Goal: Information Seeking & Learning: Compare options

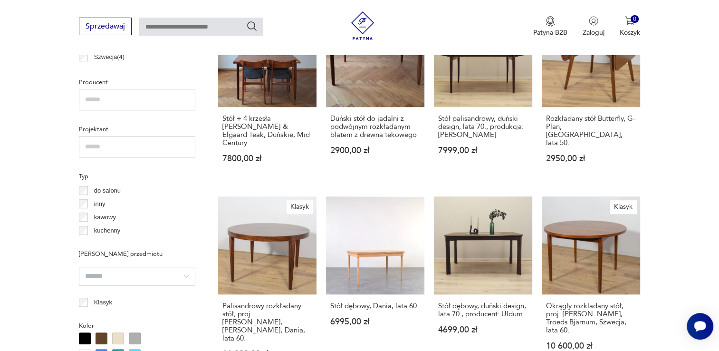
scroll to position [632, 0]
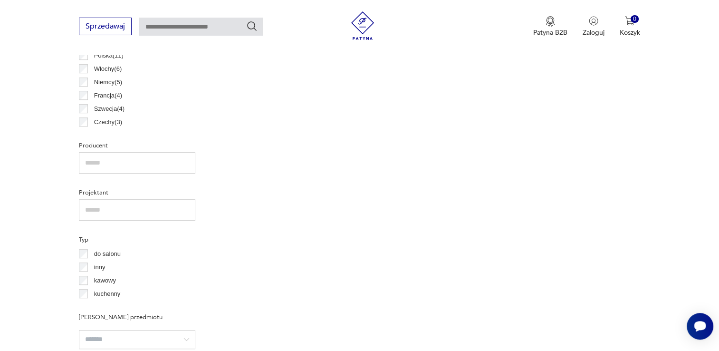
scroll to position [585, 0]
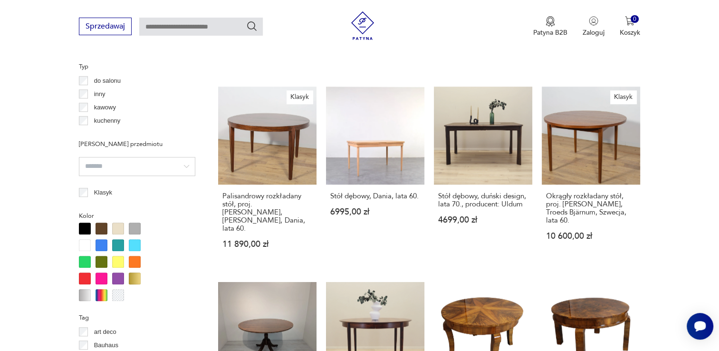
scroll to position [727, 0]
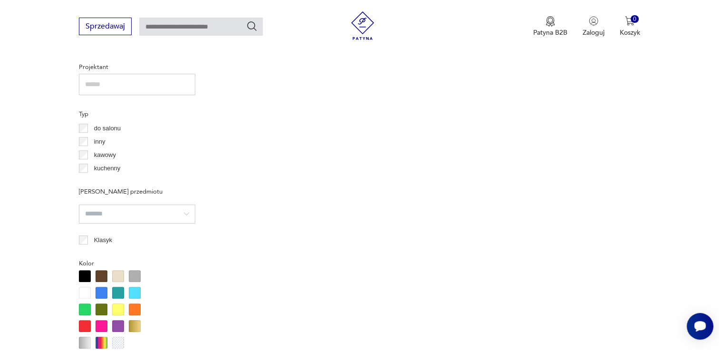
scroll to position [680, 0]
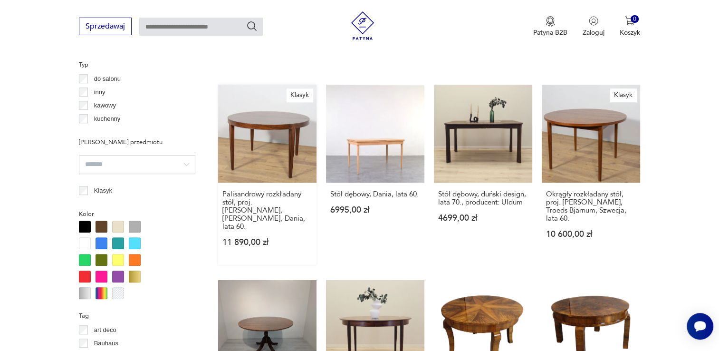
scroll to position [727, 0]
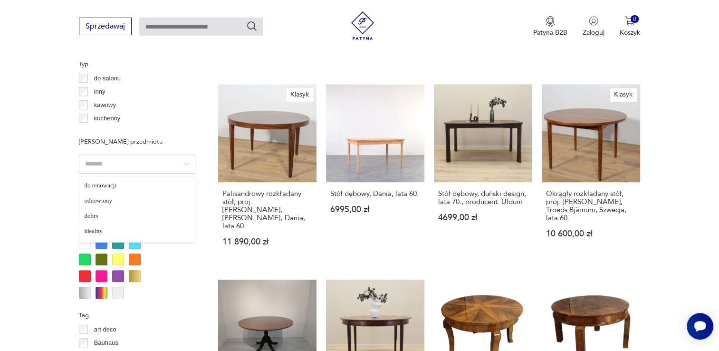
click at [186, 166] on input "search" at bounding box center [137, 163] width 116 height 19
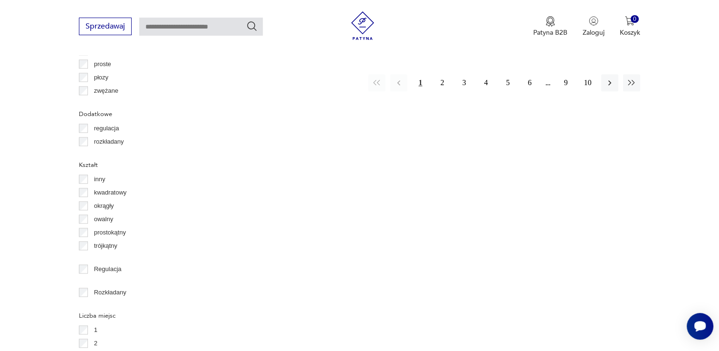
scroll to position [1155, 0]
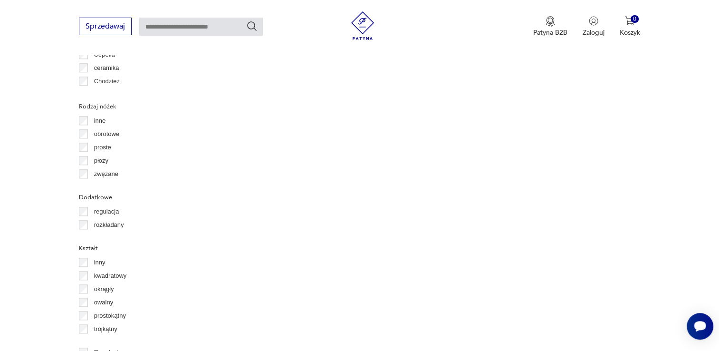
scroll to position [1112, 0]
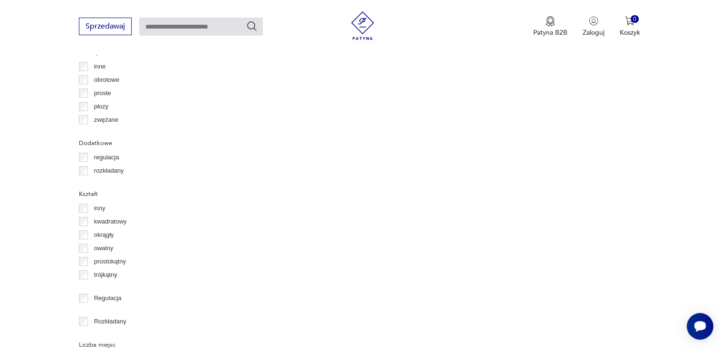
scroll to position [1155, 0]
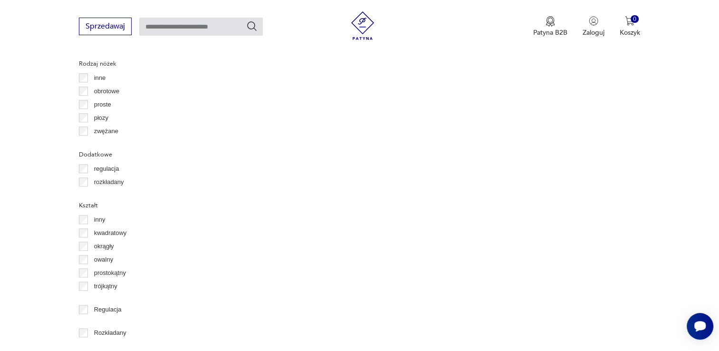
scroll to position [1288, 0]
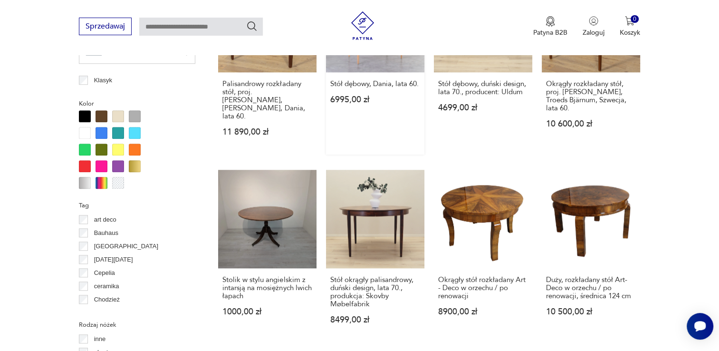
scroll to position [965, 0]
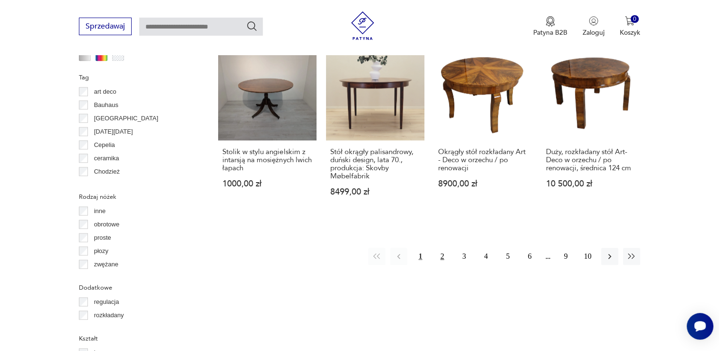
click at [442, 248] on button "2" at bounding box center [442, 256] width 17 height 17
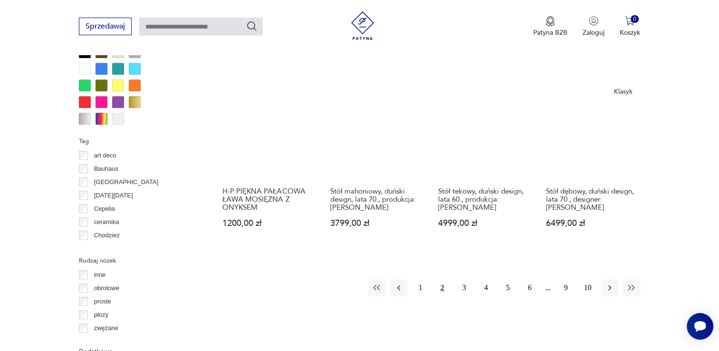
scroll to position [917, 0]
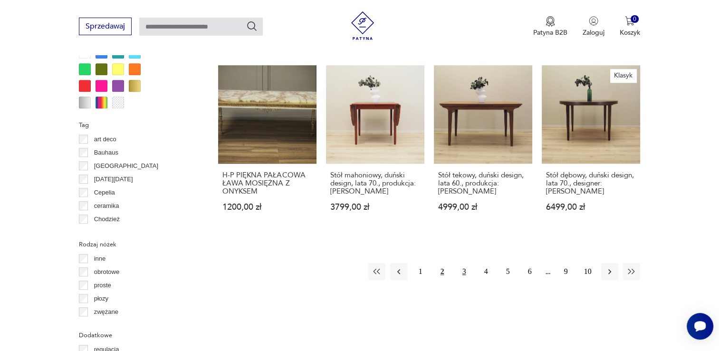
click at [461, 263] on button "3" at bounding box center [464, 271] width 17 height 17
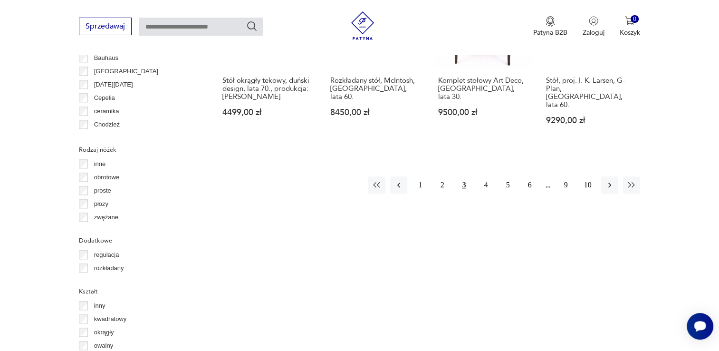
scroll to position [1013, 0]
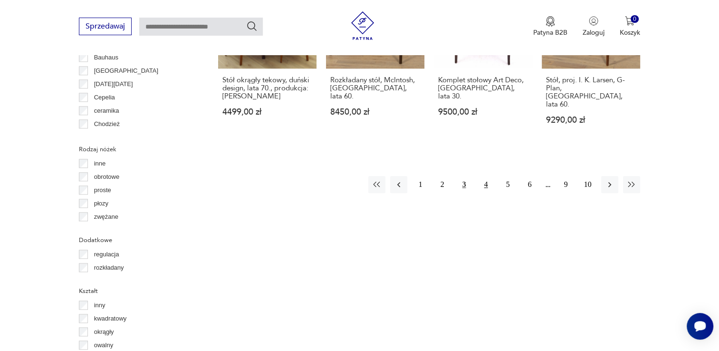
click at [483, 176] on button "4" at bounding box center [486, 184] width 17 height 17
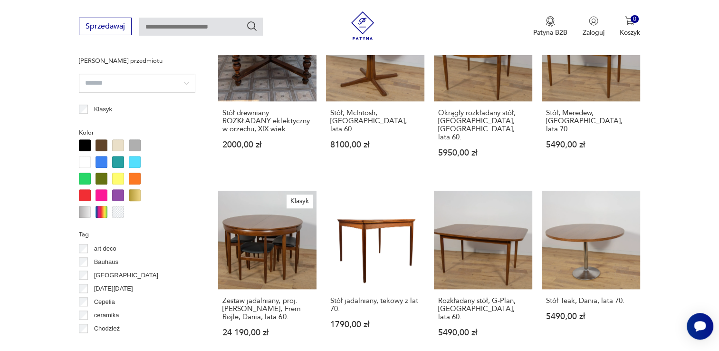
scroll to position [870, 0]
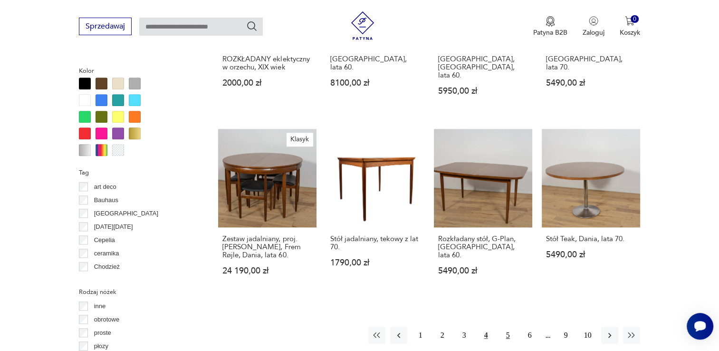
click at [512, 327] on button "5" at bounding box center [508, 335] width 17 height 17
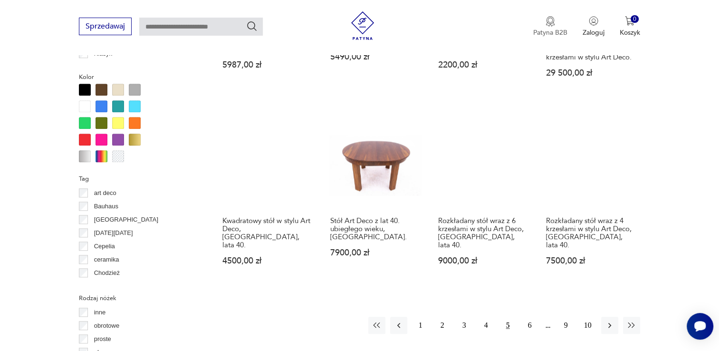
scroll to position [870, 0]
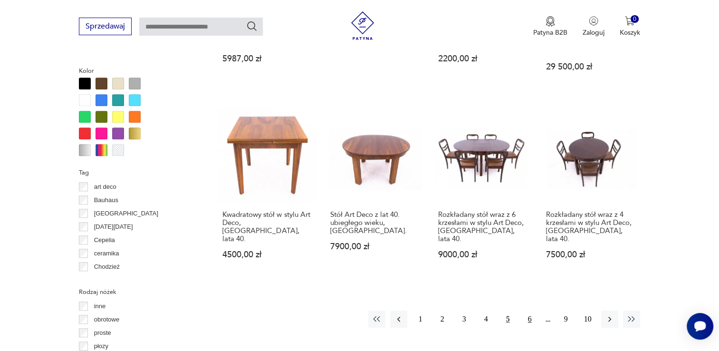
click at [531, 310] on button "6" at bounding box center [529, 318] width 17 height 17
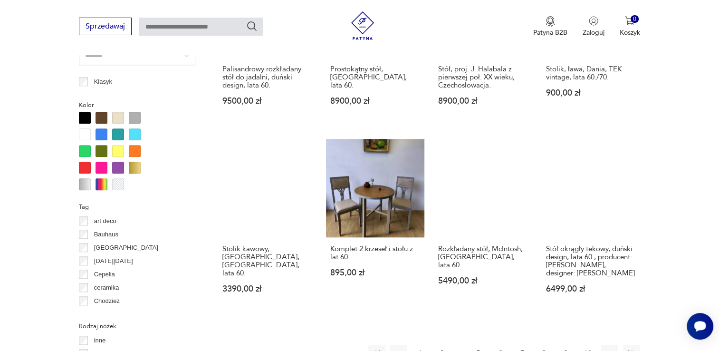
scroll to position [870, 0]
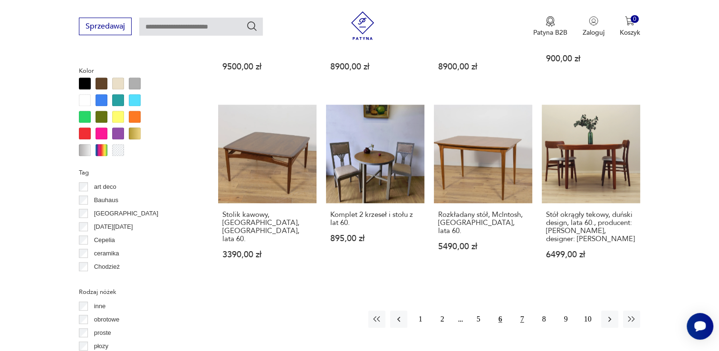
click at [521, 310] on button "7" at bounding box center [522, 318] width 17 height 17
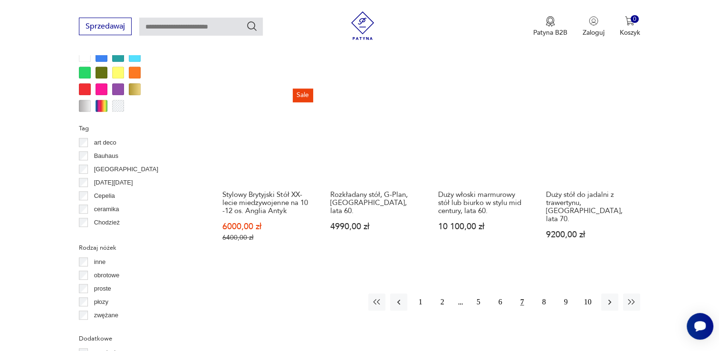
scroll to position [965, 0]
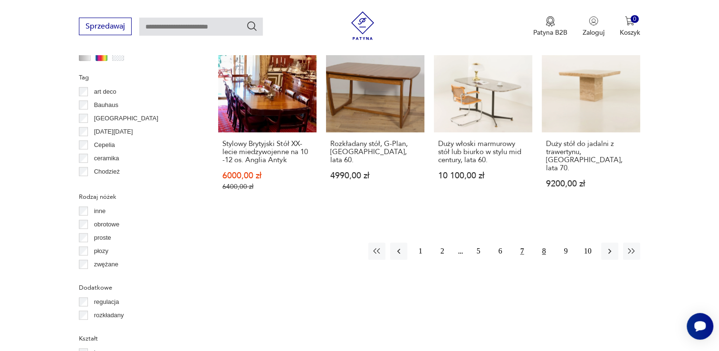
click at [542, 242] on button "8" at bounding box center [544, 250] width 17 height 17
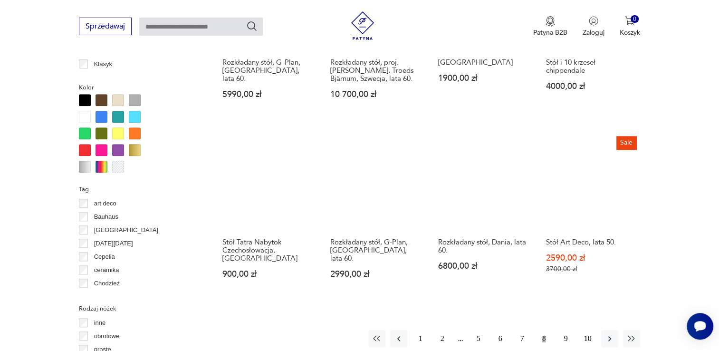
scroll to position [870, 0]
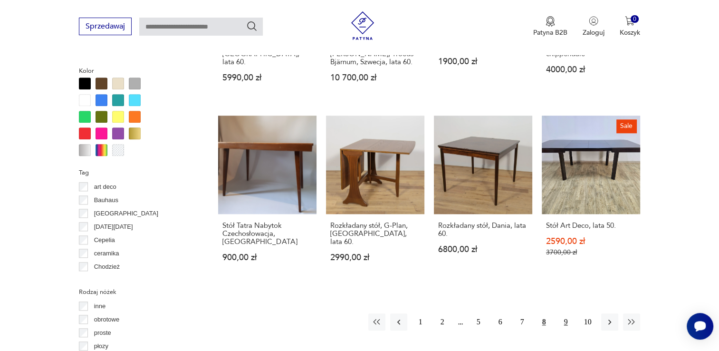
click at [566, 313] on button "9" at bounding box center [566, 321] width 17 height 17
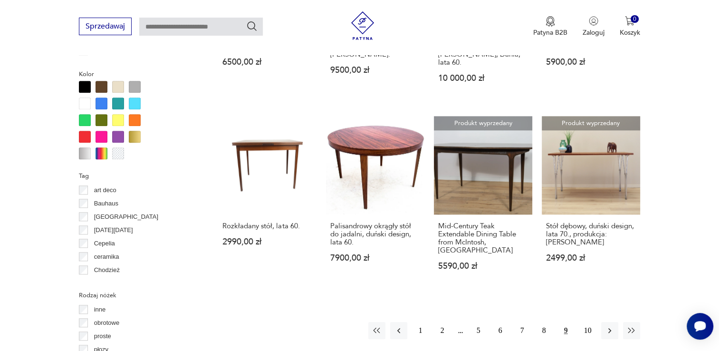
scroll to position [870, 0]
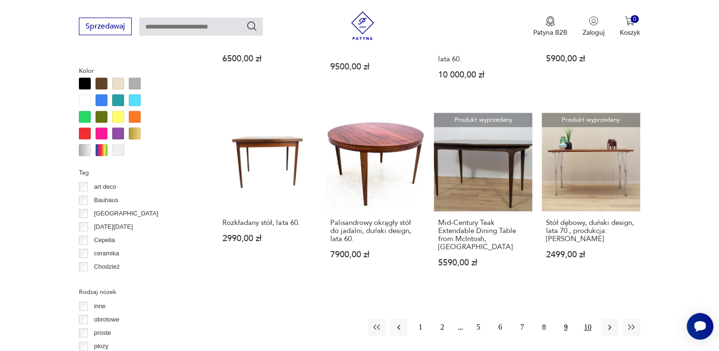
click at [591, 319] on button "10" at bounding box center [587, 327] width 17 height 17
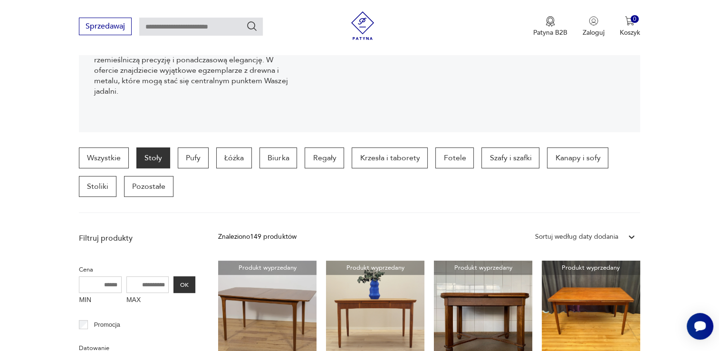
scroll to position [62, 0]
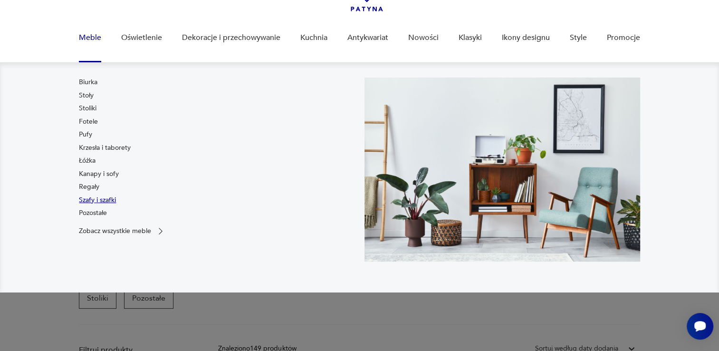
click at [99, 202] on link "Szafy i szafki" at bounding box center [97, 200] width 37 height 10
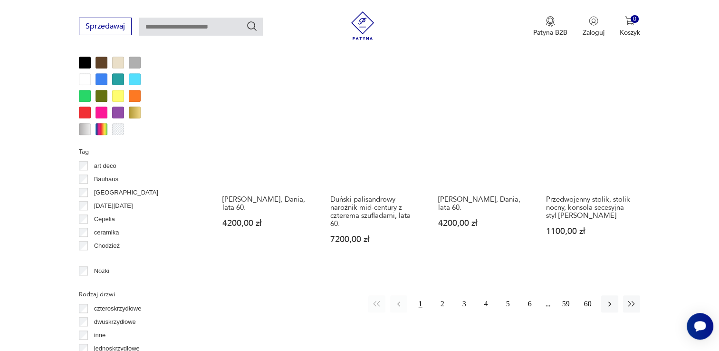
scroll to position [965, 0]
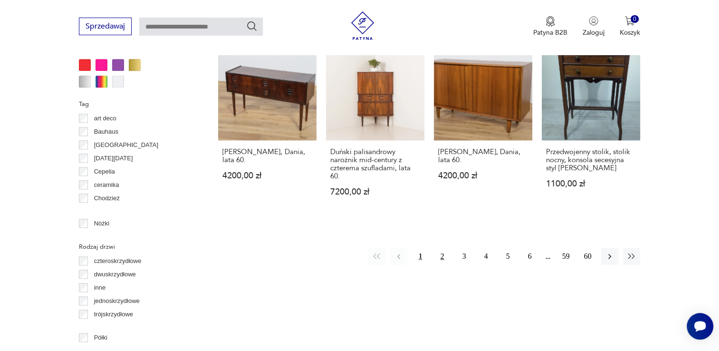
click at [445, 254] on button "2" at bounding box center [442, 256] width 17 height 17
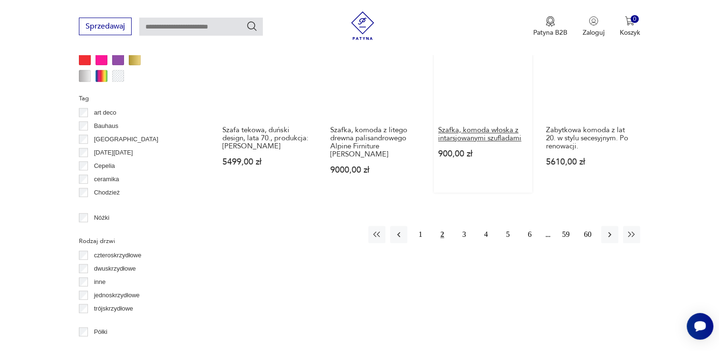
scroll to position [1013, 0]
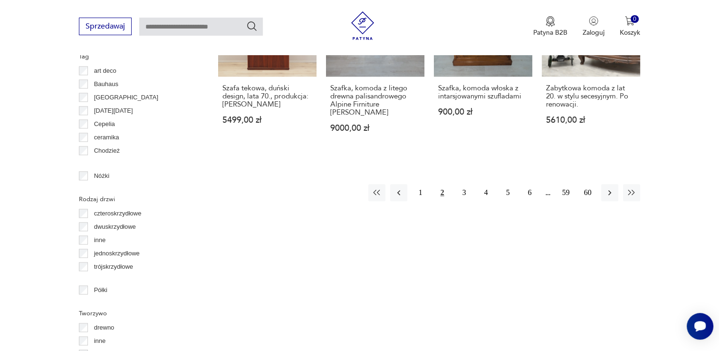
drag, startPoint x: 464, startPoint y: 157, endPoint x: 464, endPoint y: 135, distance: 22.3
click at [464, 184] on button "3" at bounding box center [464, 192] width 17 height 17
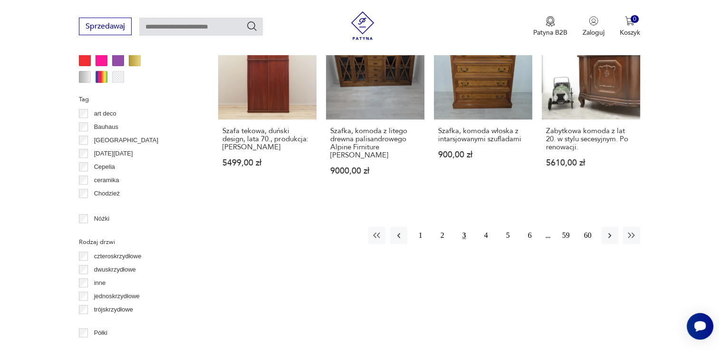
scroll to position [836, 0]
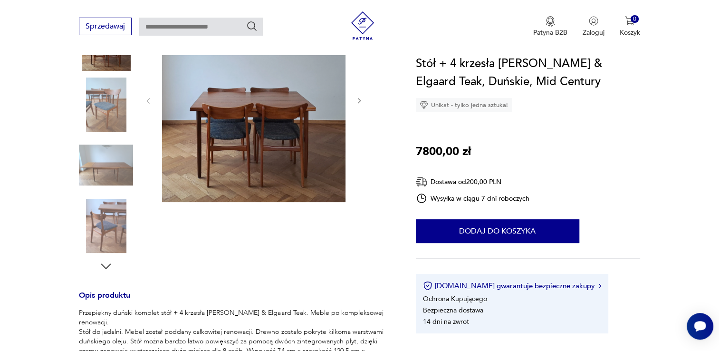
scroll to position [143, 0]
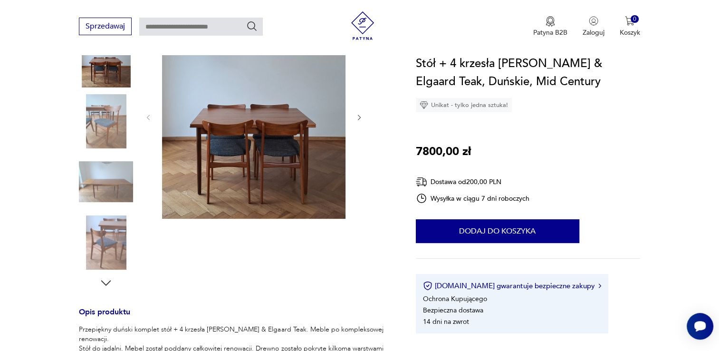
click at [115, 193] on img at bounding box center [106, 181] width 54 height 54
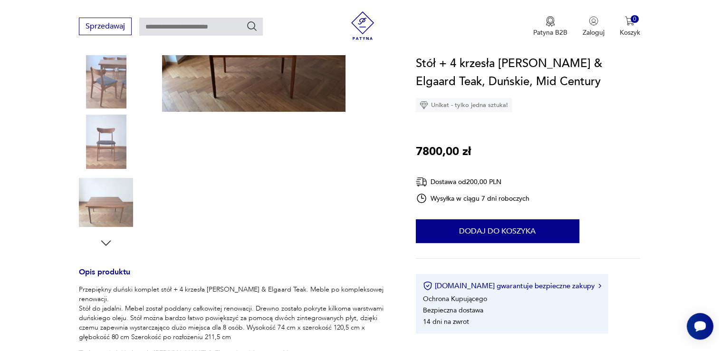
scroll to position [95, 0]
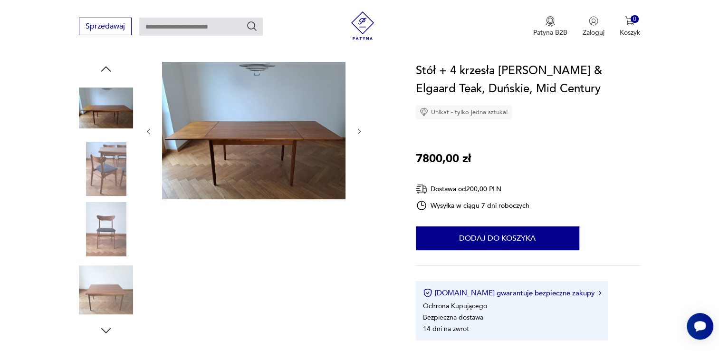
click at [97, 158] on img at bounding box center [106, 169] width 54 height 54
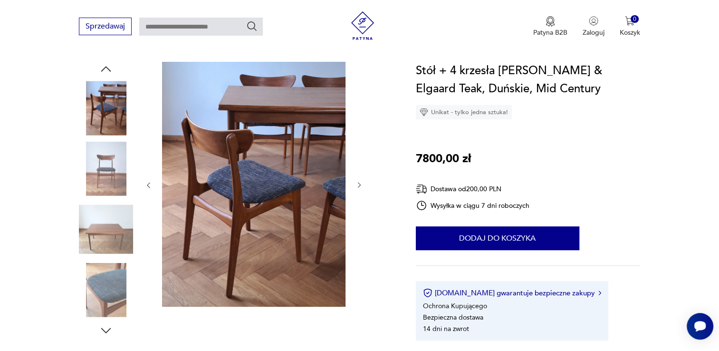
click at [106, 182] on img at bounding box center [106, 169] width 54 height 54
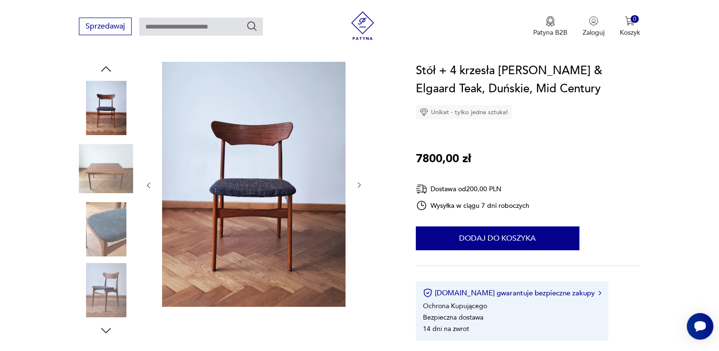
click at [104, 232] on img at bounding box center [106, 229] width 54 height 54
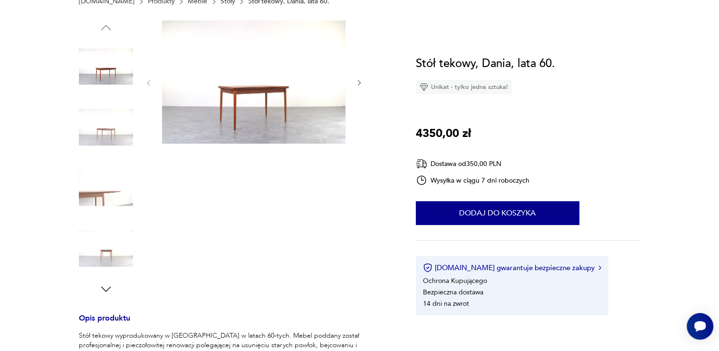
scroll to position [143, 0]
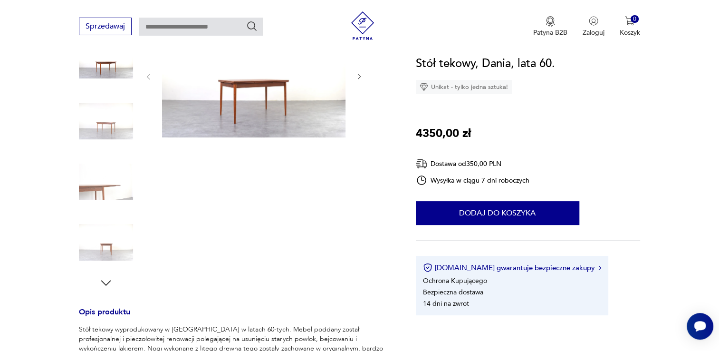
click at [108, 247] on img at bounding box center [106, 242] width 54 height 54
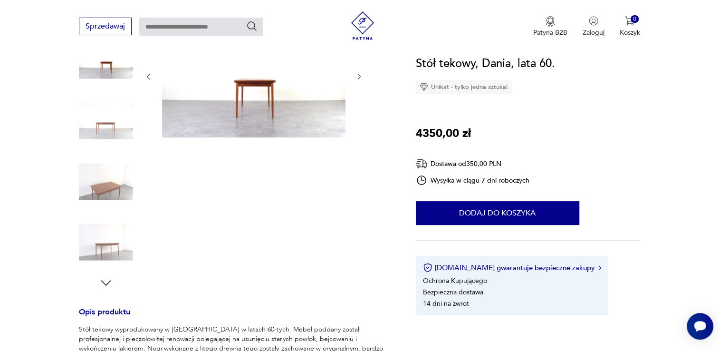
click at [114, 192] on img at bounding box center [106, 181] width 54 height 54
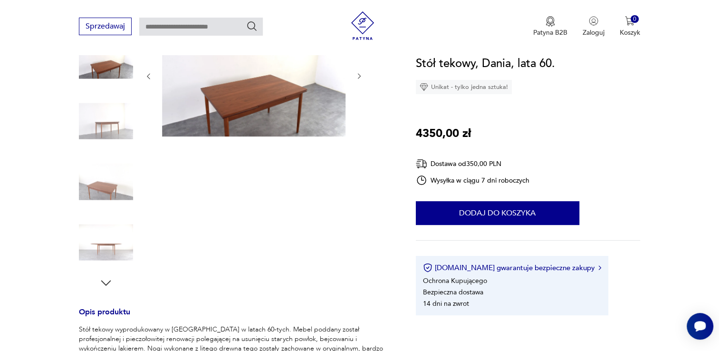
click at [108, 237] on img at bounding box center [106, 242] width 54 height 54
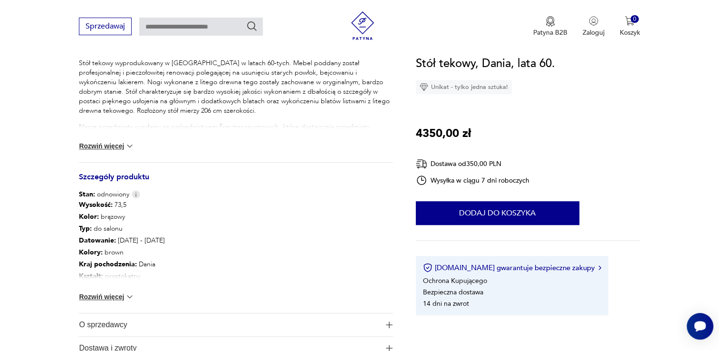
scroll to position [428, 0]
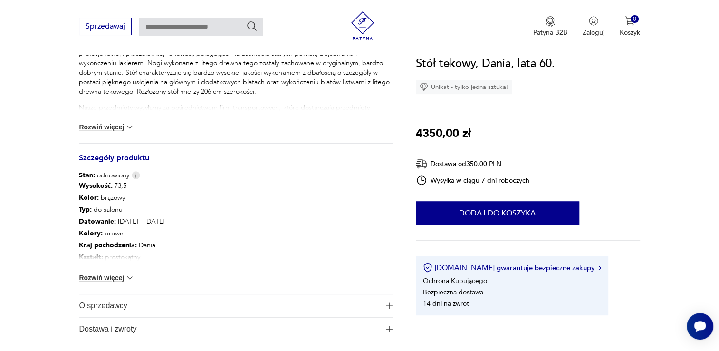
click at [112, 126] on button "Rozwiń więcej" at bounding box center [106, 127] width 55 height 10
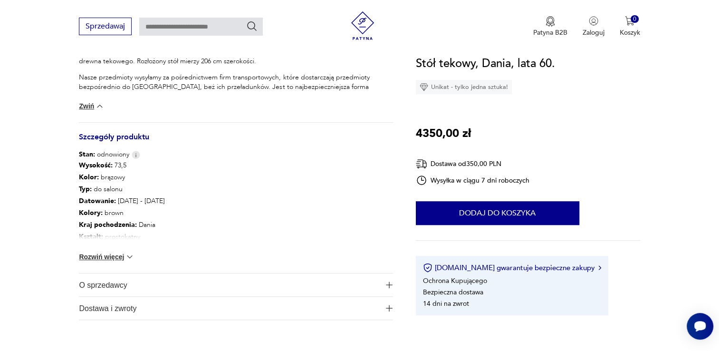
scroll to position [475, 0]
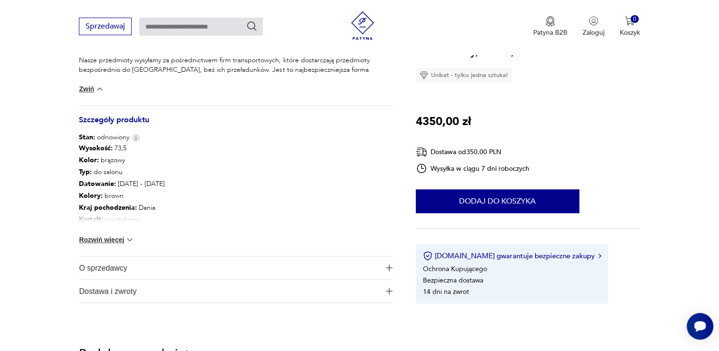
click at [106, 241] on button "Rozwiń więcej" at bounding box center [106, 240] width 55 height 10
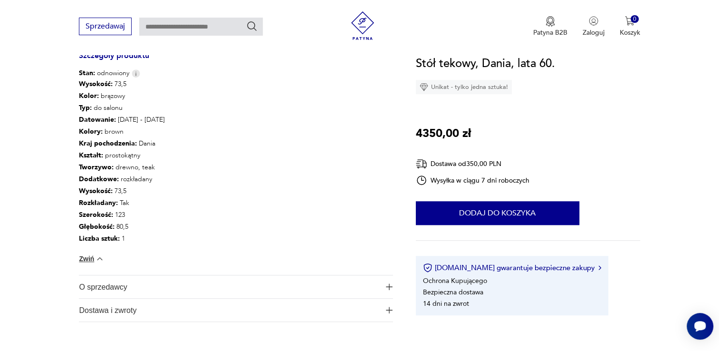
scroll to position [570, 0]
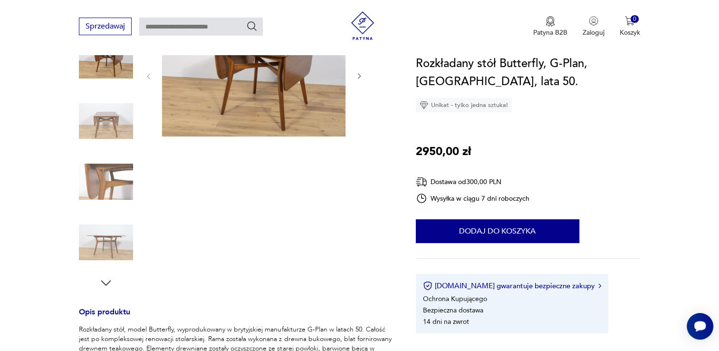
scroll to position [95, 0]
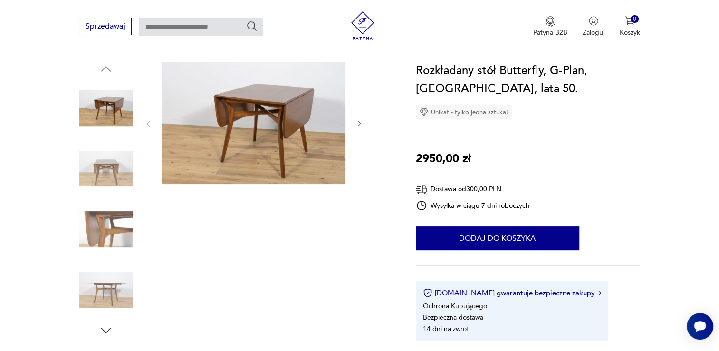
click at [96, 219] on img at bounding box center [106, 229] width 54 height 54
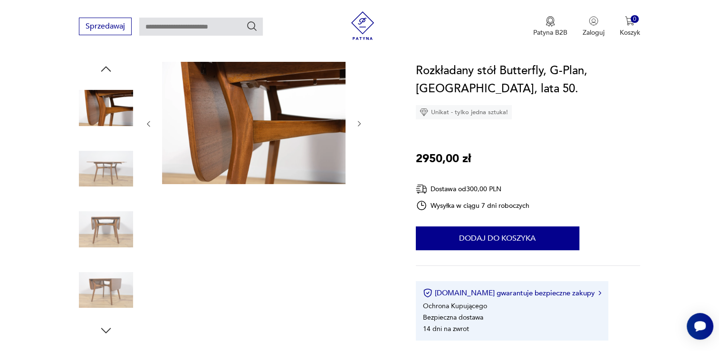
click at [103, 286] on img at bounding box center [106, 290] width 54 height 54
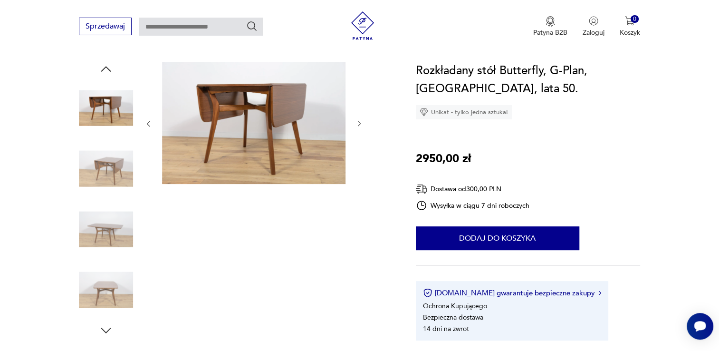
drag, startPoint x: 108, startPoint y: 333, endPoint x: 114, endPoint y: 325, distance: 9.8
click at [108, 332] on icon "button" at bounding box center [106, 330] width 14 height 14
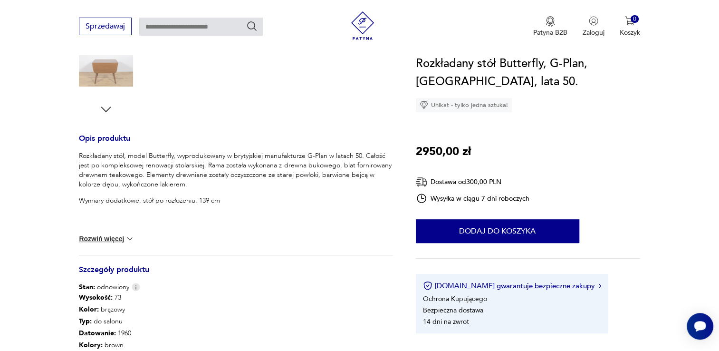
scroll to position [333, 0]
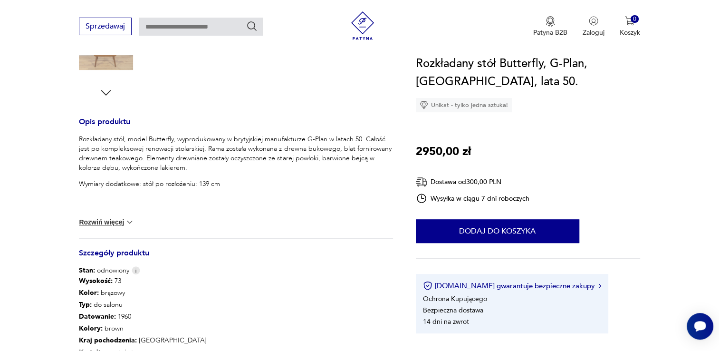
click at [105, 221] on button "Rozwiń więcej" at bounding box center [106, 222] width 55 height 10
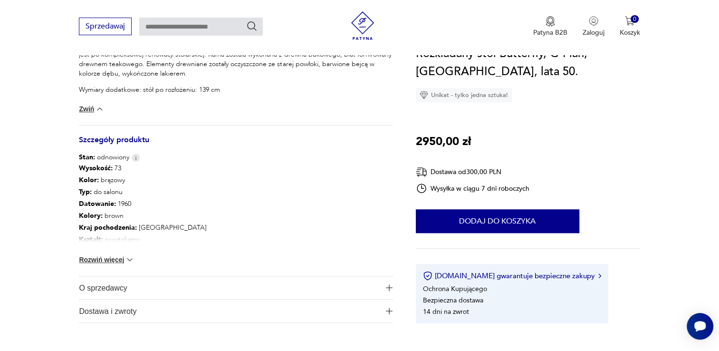
scroll to position [428, 0]
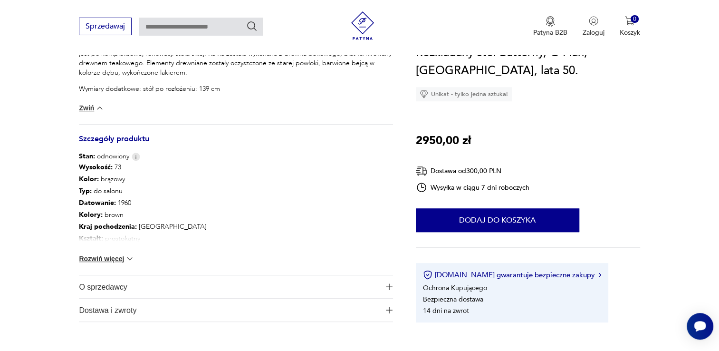
click at [106, 257] on button "Rozwiń więcej" at bounding box center [106, 259] width 55 height 10
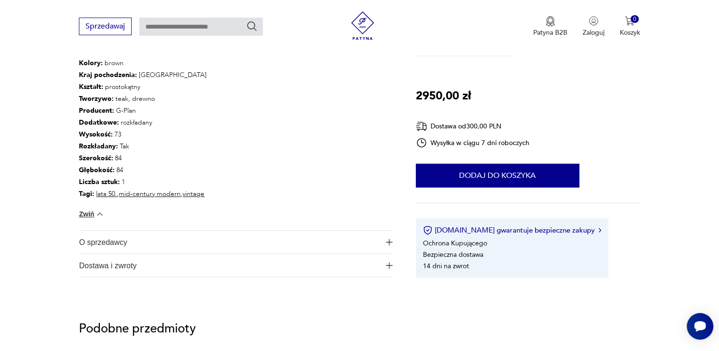
scroll to position [666, 0]
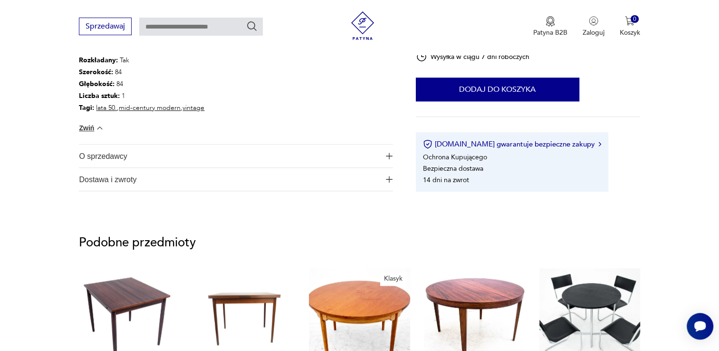
click at [123, 156] on span "O sprzedawcy" at bounding box center [229, 156] width 301 height 23
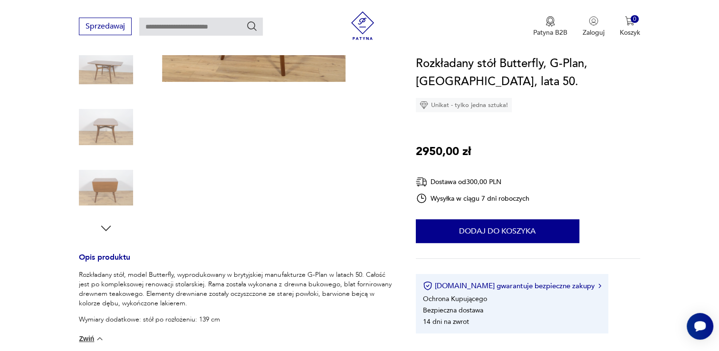
scroll to position [143, 0]
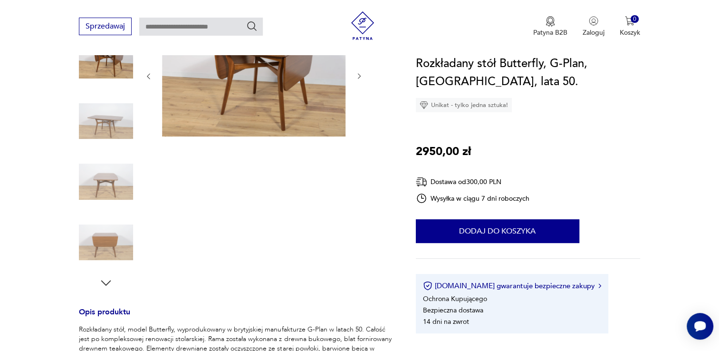
click at [114, 241] on img at bounding box center [106, 242] width 54 height 54
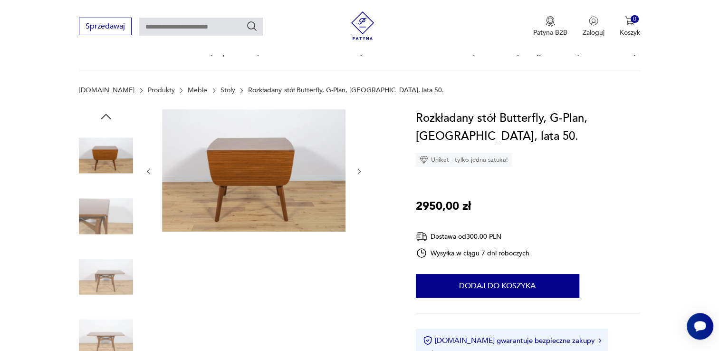
scroll to position [48, 0]
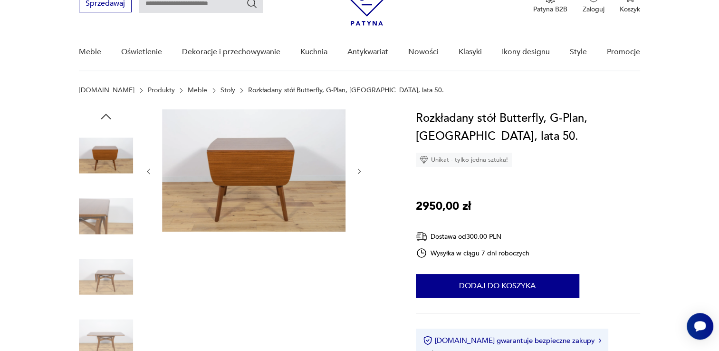
click at [103, 281] on img at bounding box center [106, 277] width 54 height 54
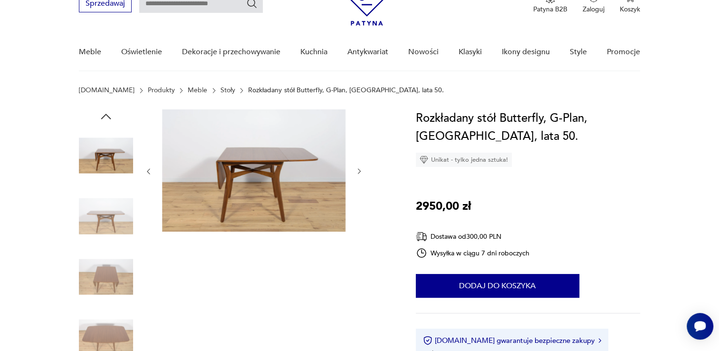
click at [102, 227] on img at bounding box center [106, 216] width 54 height 54
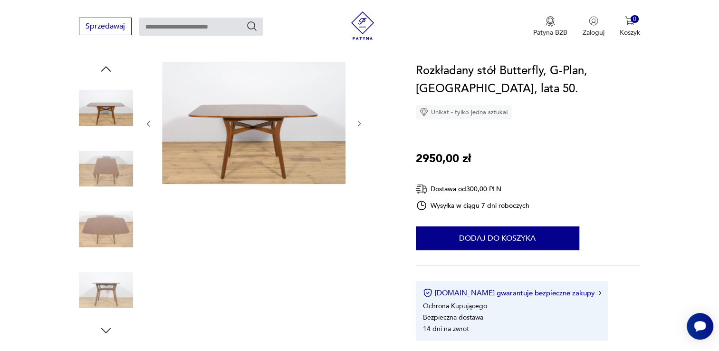
scroll to position [143, 0]
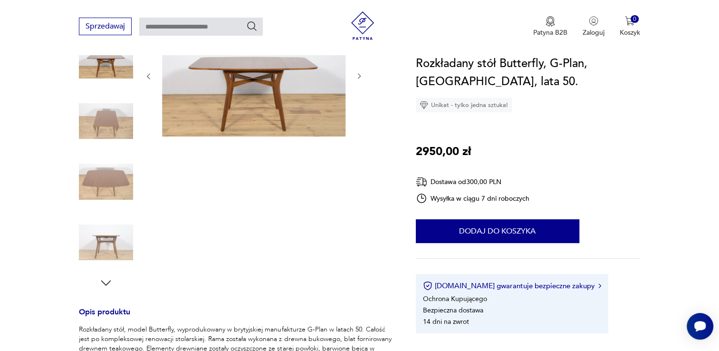
click at [109, 237] on img at bounding box center [106, 242] width 54 height 54
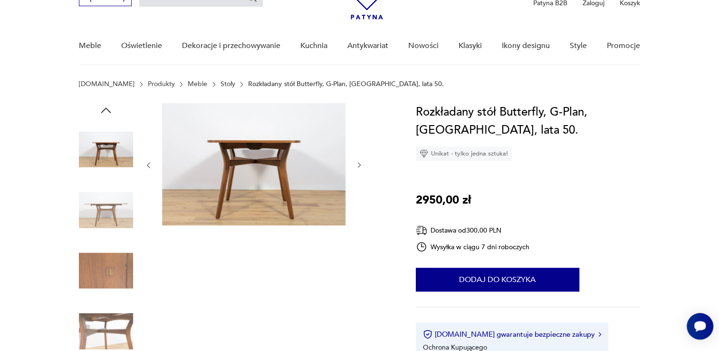
scroll to position [95, 0]
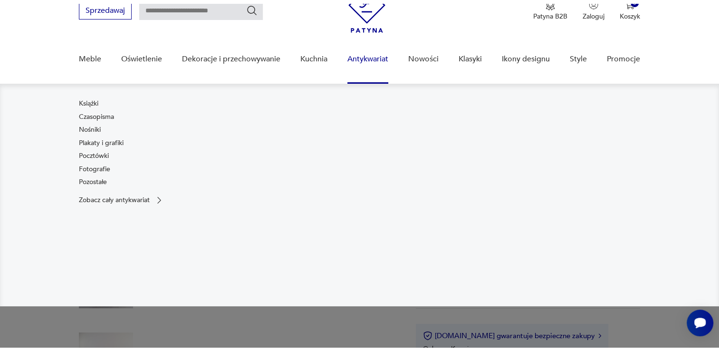
scroll to position [95, 0]
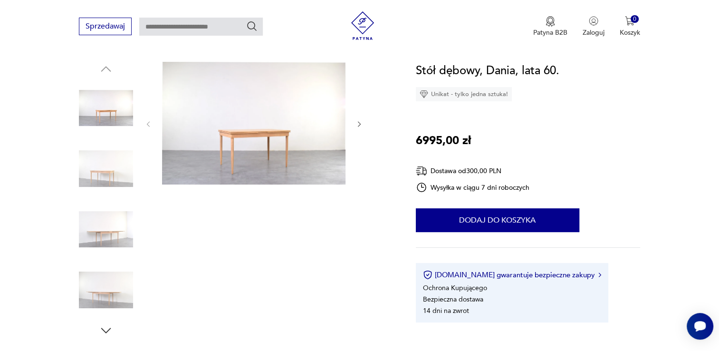
click at [105, 234] on img at bounding box center [106, 229] width 54 height 54
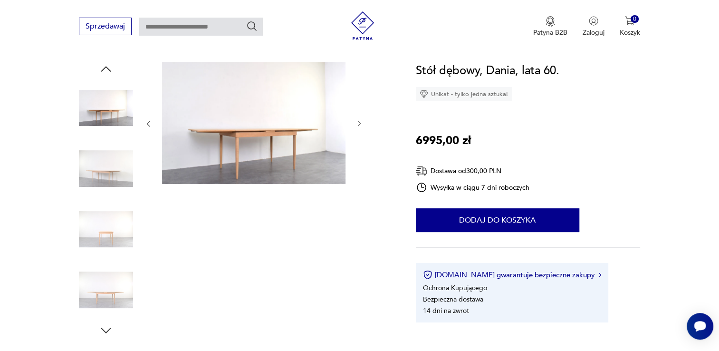
click at [96, 282] on img at bounding box center [106, 290] width 54 height 54
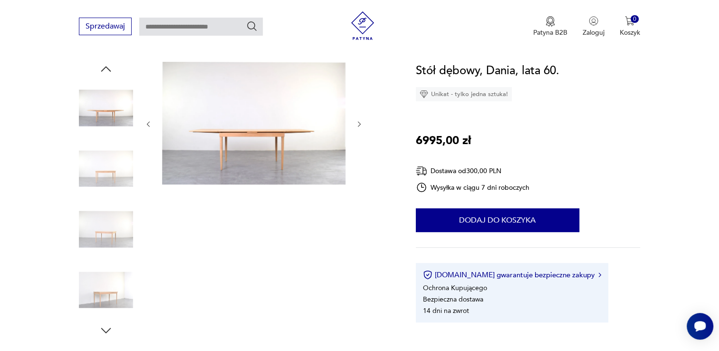
click at [106, 328] on icon "button" at bounding box center [106, 330] width 14 height 14
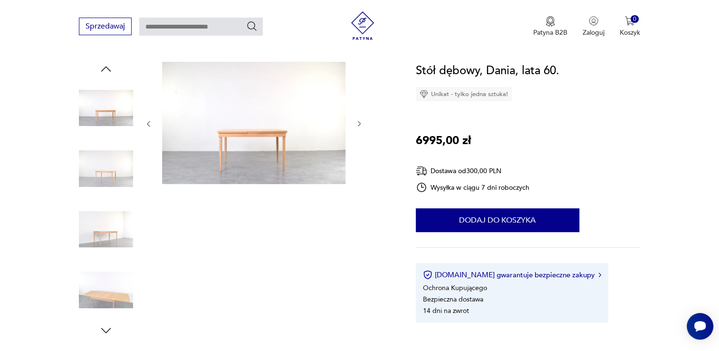
click at [116, 299] on img at bounding box center [106, 290] width 54 height 54
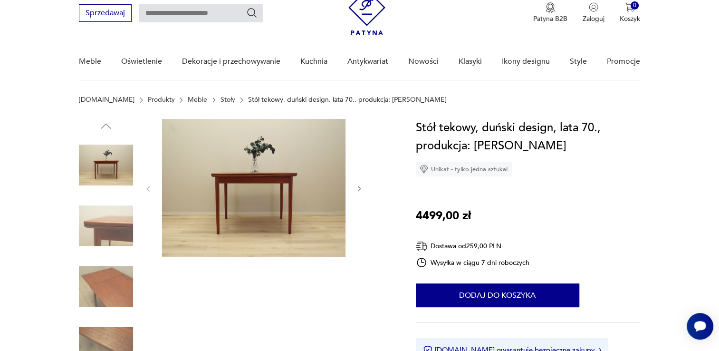
scroll to position [95, 0]
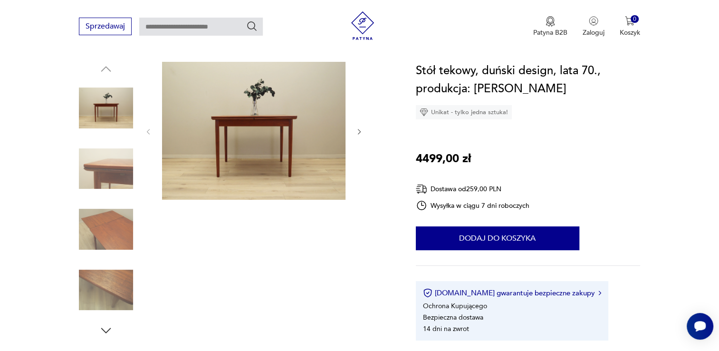
click at [104, 223] on img at bounding box center [106, 229] width 54 height 54
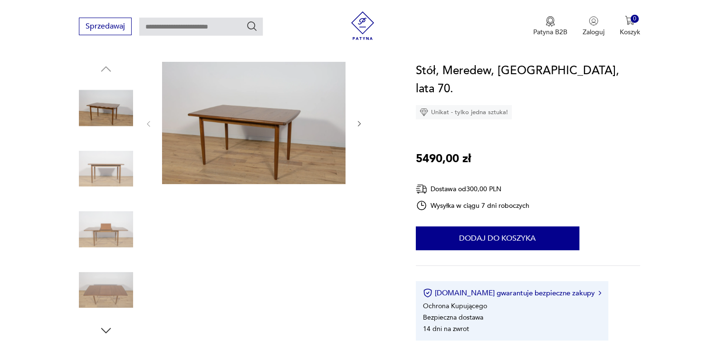
click at [123, 227] on img at bounding box center [106, 229] width 54 height 54
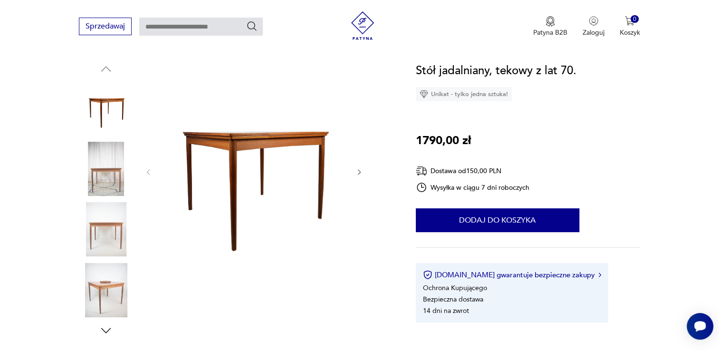
click at [98, 288] on img at bounding box center [106, 290] width 54 height 54
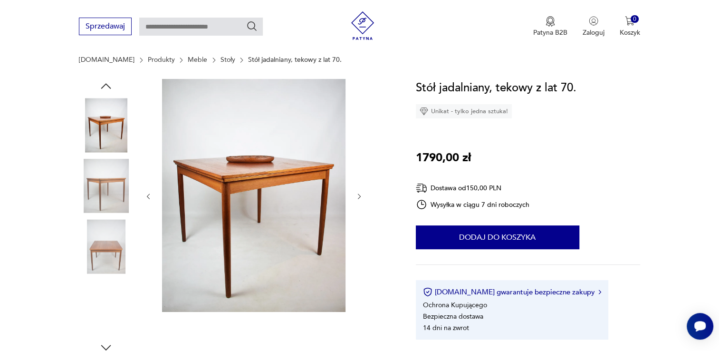
scroll to position [95, 0]
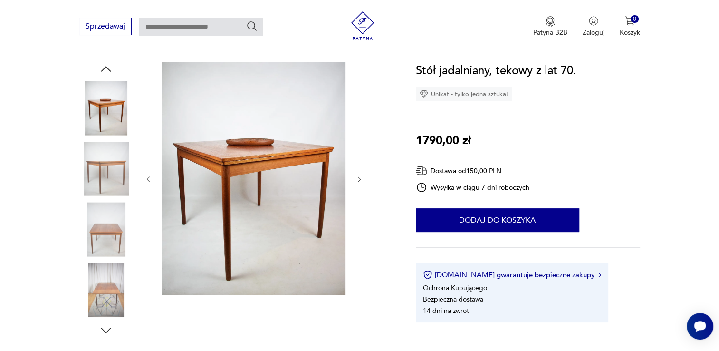
click at [98, 225] on img at bounding box center [106, 229] width 54 height 54
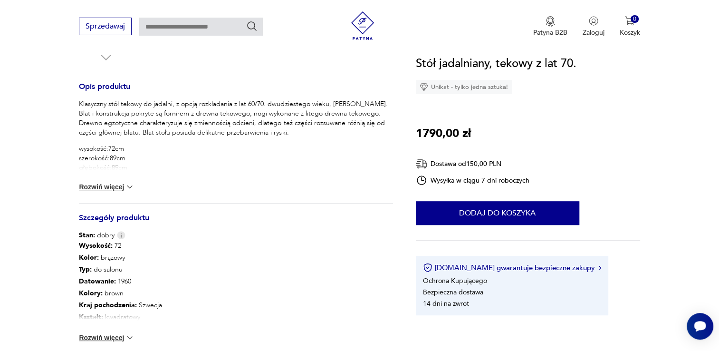
scroll to position [428, 0]
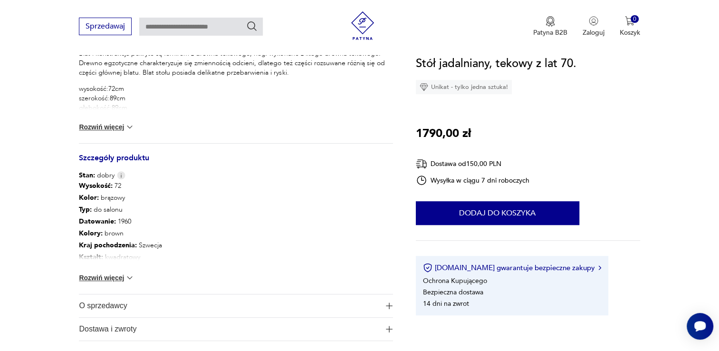
click at [110, 279] on button "Rozwiń więcej" at bounding box center [106, 278] width 55 height 10
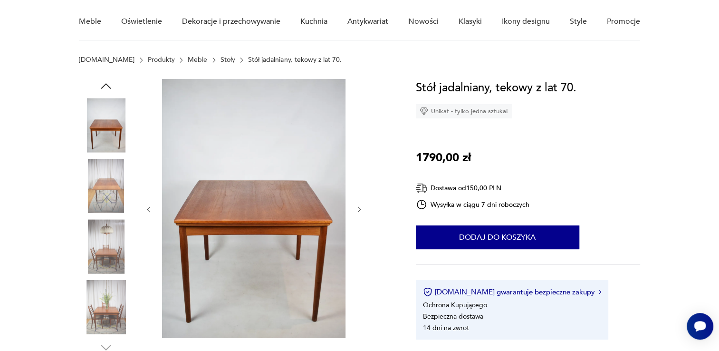
scroll to position [95, 0]
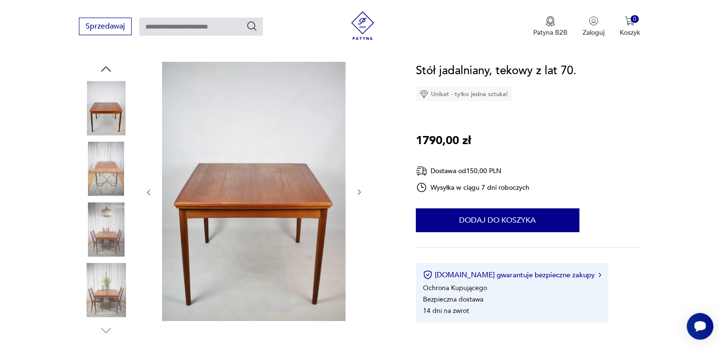
click at [108, 175] on img at bounding box center [106, 169] width 54 height 54
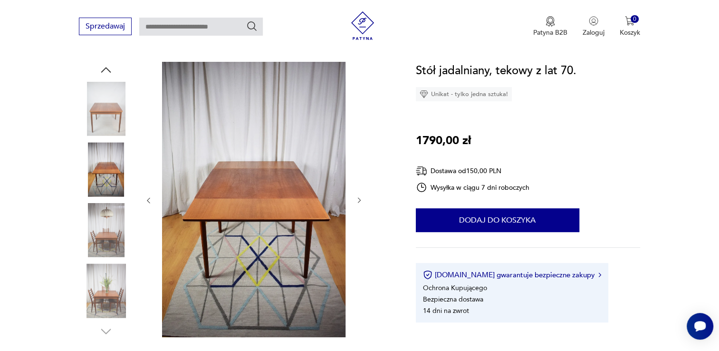
click at [109, 163] on img at bounding box center [106, 169] width 54 height 54
click at [106, 289] on img at bounding box center [106, 290] width 54 height 54
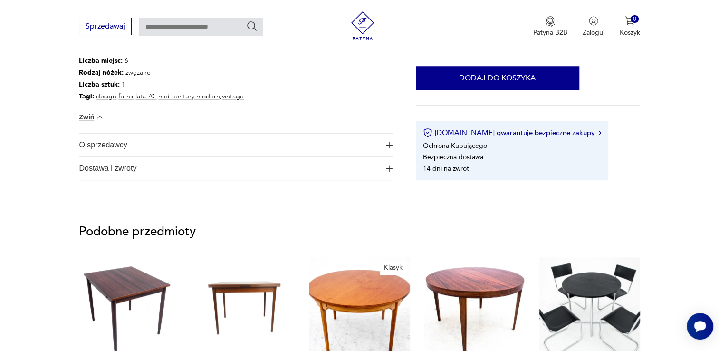
scroll to position [713, 0]
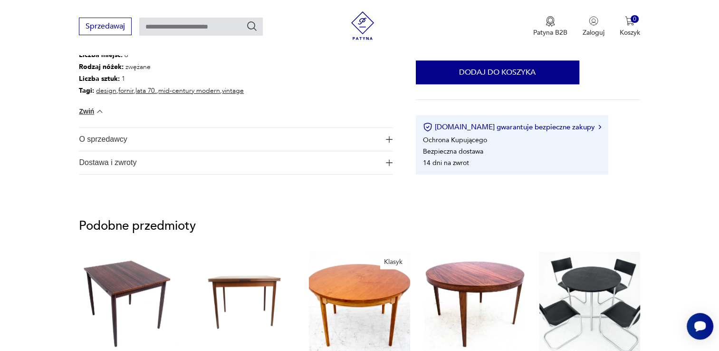
click at [388, 138] on img "button" at bounding box center [389, 139] width 7 height 7
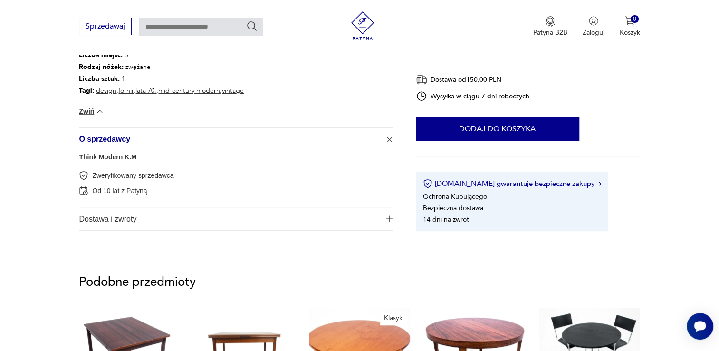
click at [388, 138] on img "button" at bounding box center [390, 140] width 10 height 10
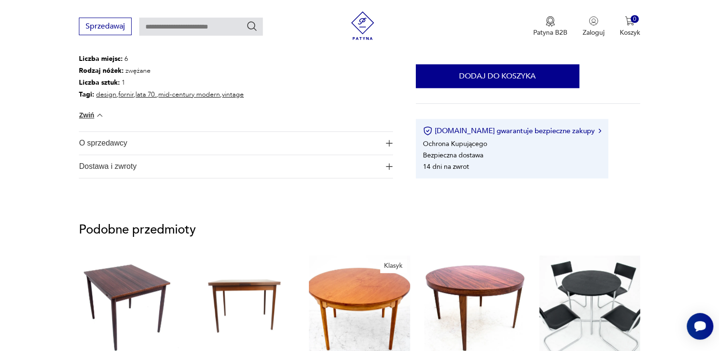
scroll to position [761, 0]
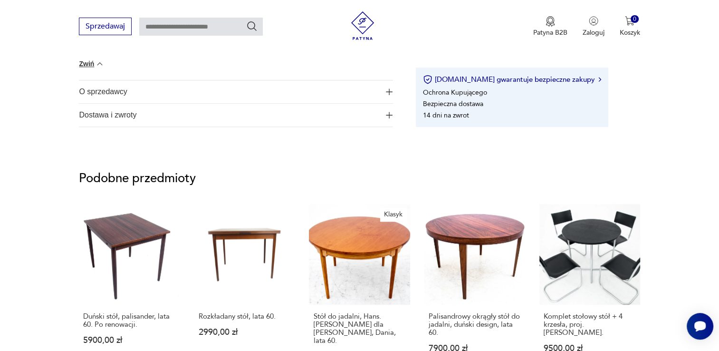
click at [118, 115] on span "Dostawa i zwroty" at bounding box center [229, 115] width 301 height 23
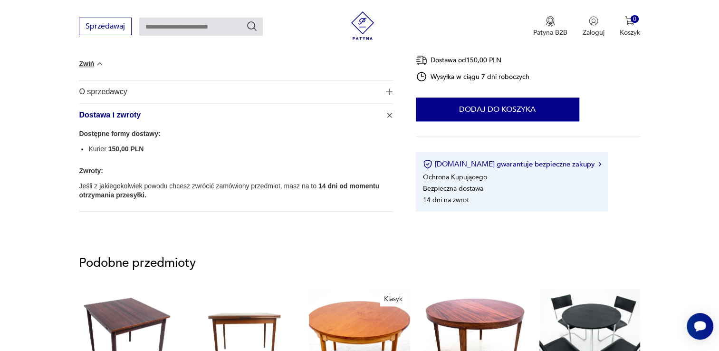
click at [119, 114] on span "Dostawa i zwroty" at bounding box center [229, 115] width 301 height 23
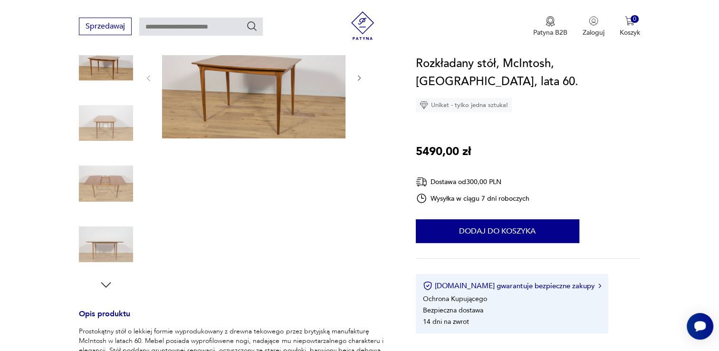
scroll to position [143, 0]
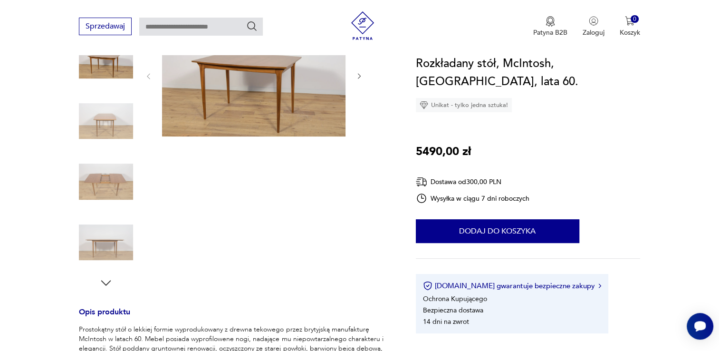
click at [105, 174] on img at bounding box center [106, 181] width 54 height 54
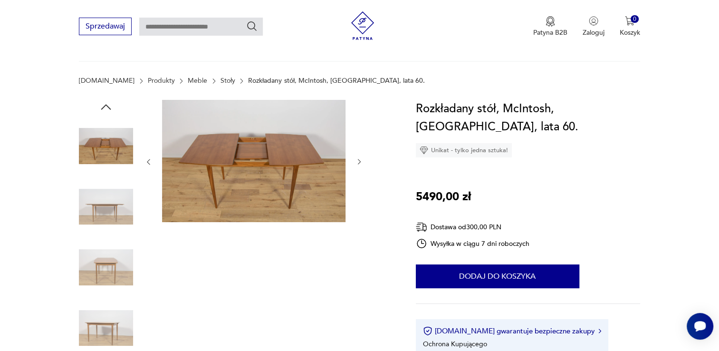
scroll to position [48, 0]
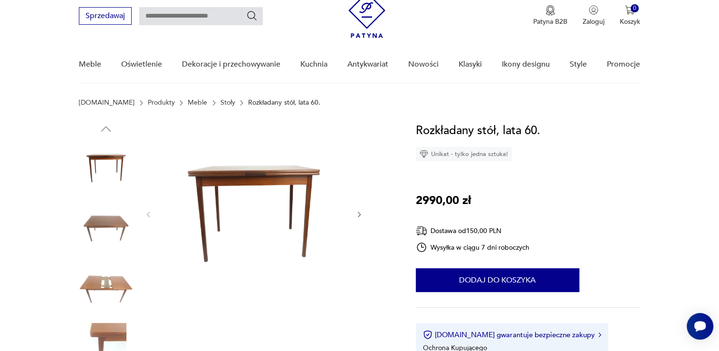
scroll to position [95, 0]
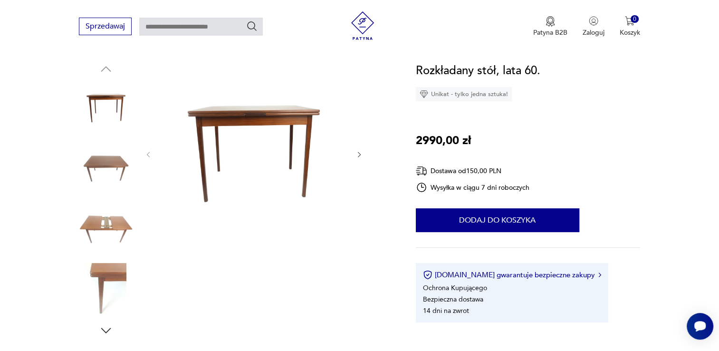
click at [114, 230] on img at bounding box center [106, 229] width 54 height 54
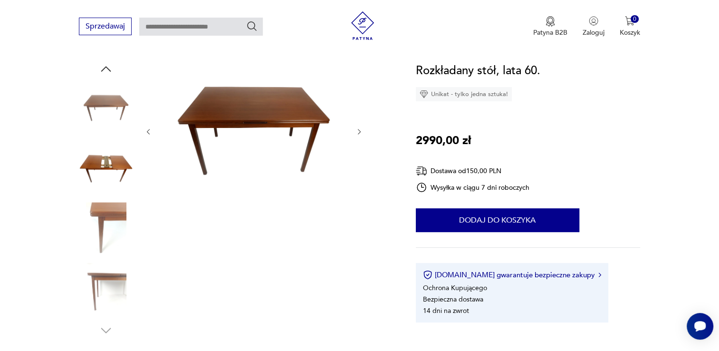
click at [115, 229] on img at bounding box center [106, 229] width 54 height 54
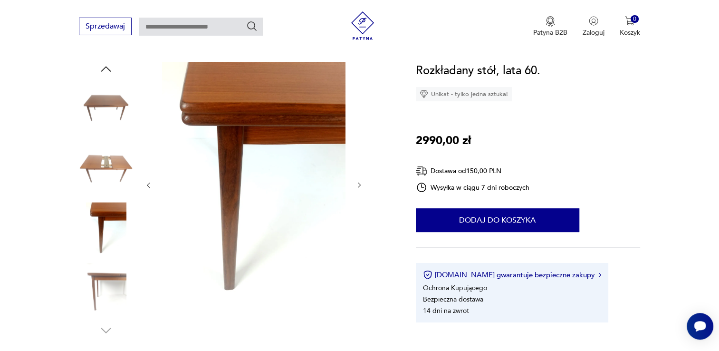
click at [107, 174] on img at bounding box center [106, 169] width 54 height 54
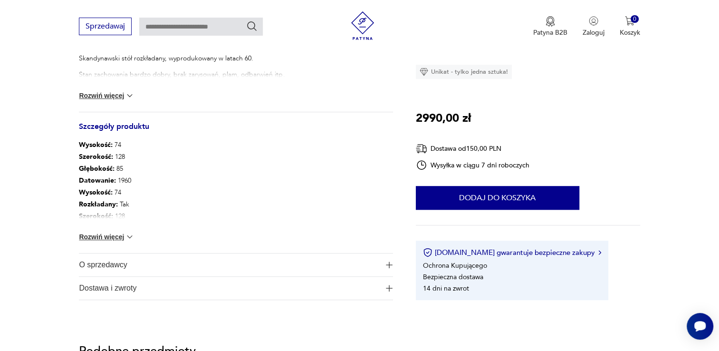
scroll to position [428, 0]
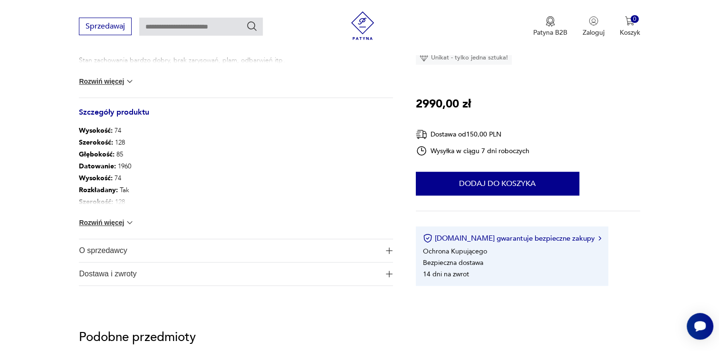
click at [106, 222] on button "Rozwiń więcej" at bounding box center [106, 223] width 55 height 10
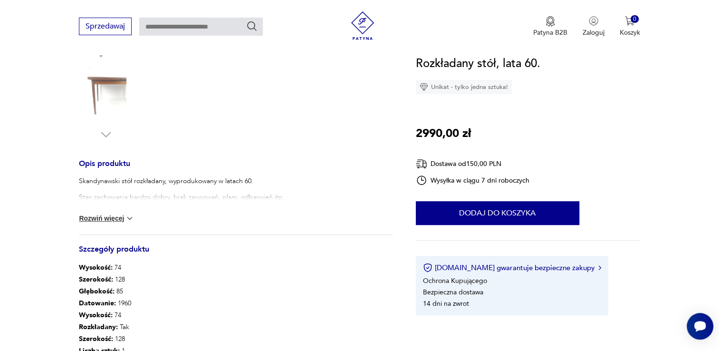
scroll to position [285, 0]
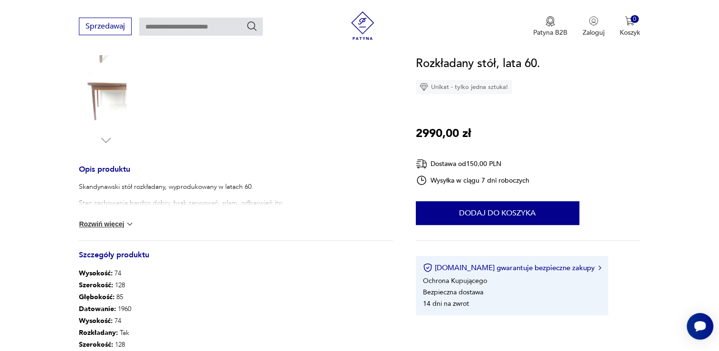
click at [101, 220] on button "Rozwiń więcej" at bounding box center [106, 224] width 55 height 10
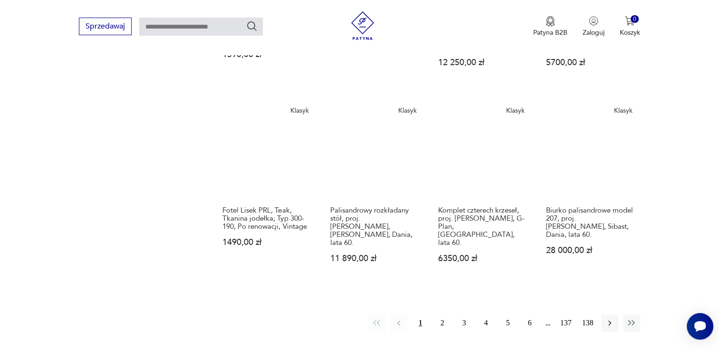
scroll to position [708, 0]
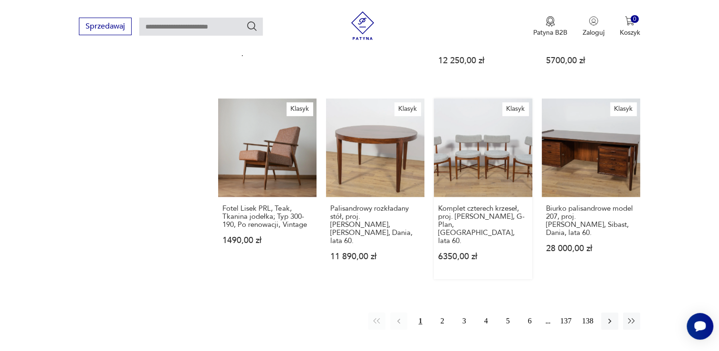
drag, startPoint x: 444, startPoint y: 275, endPoint x: 446, endPoint y: 237, distance: 37.6
click at [444, 312] on button "2" at bounding box center [442, 320] width 17 height 17
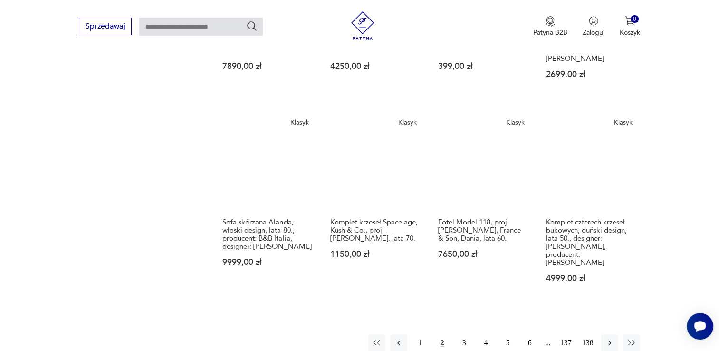
scroll to position [796, 0]
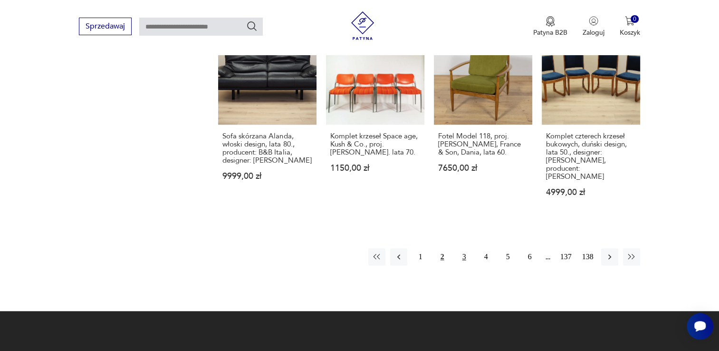
click at [463, 248] on button "3" at bounding box center [464, 256] width 17 height 17
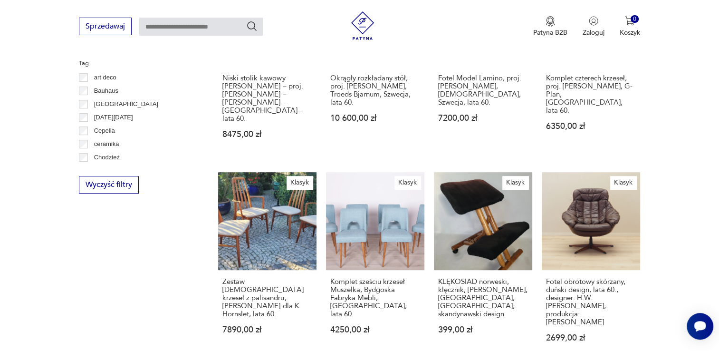
scroll to position [92, 0]
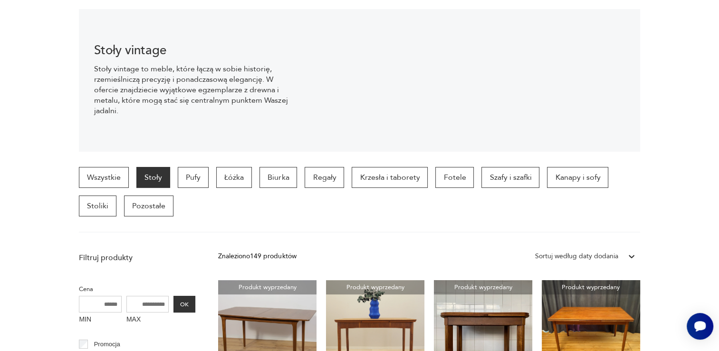
scroll to position [204, 0]
